Goal: Task Accomplishment & Management: Manage account settings

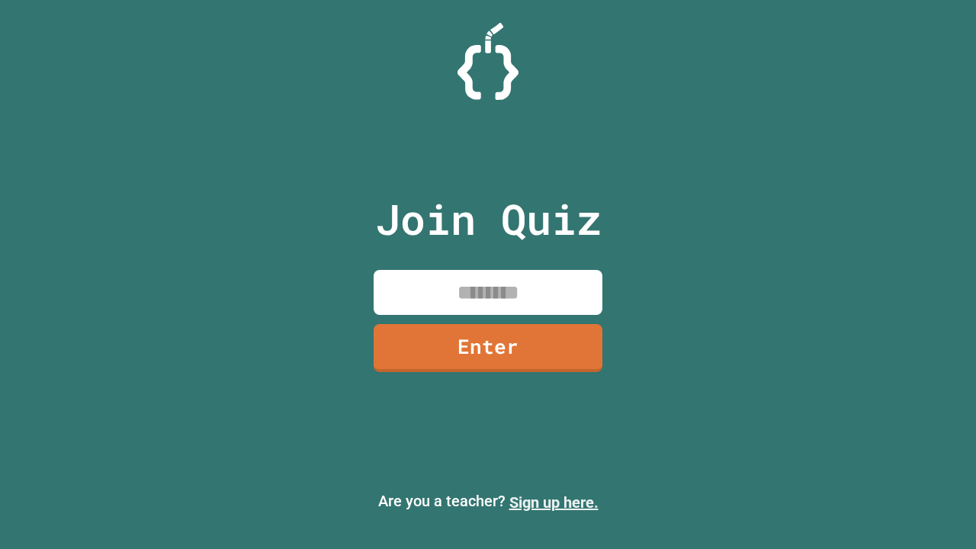
click at [554, 503] on link "Sign up here." at bounding box center [553, 502] width 89 height 18
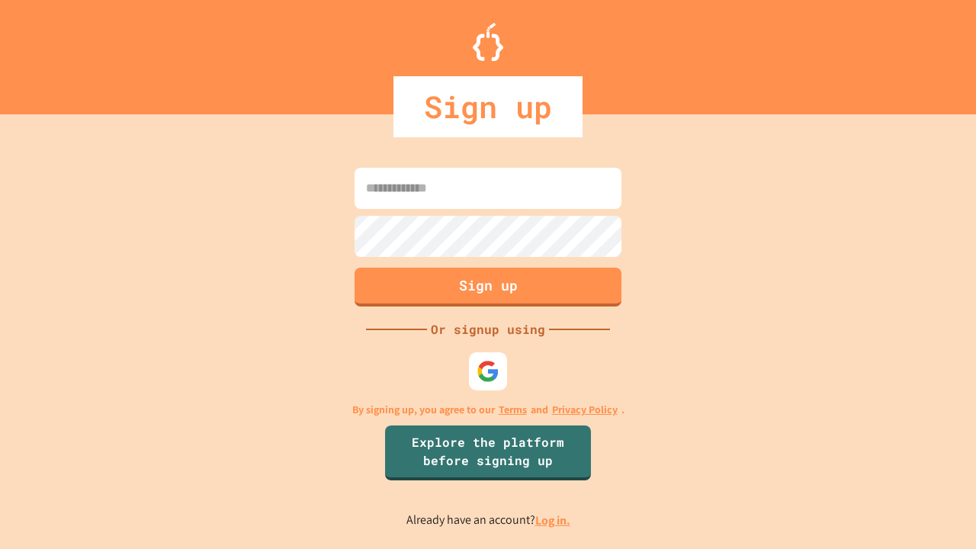
click at [554, 520] on link "Log in." at bounding box center [552, 520] width 35 height 16
